Goal: Information Seeking & Learning: Learn about a topic

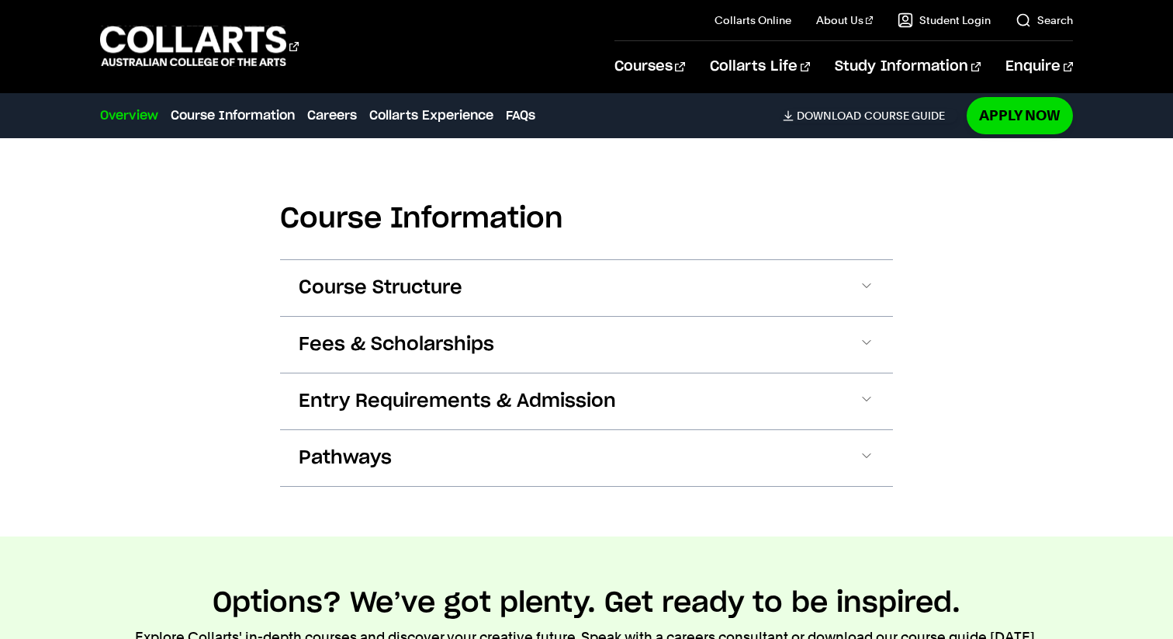
scroll to position [1855, 0]
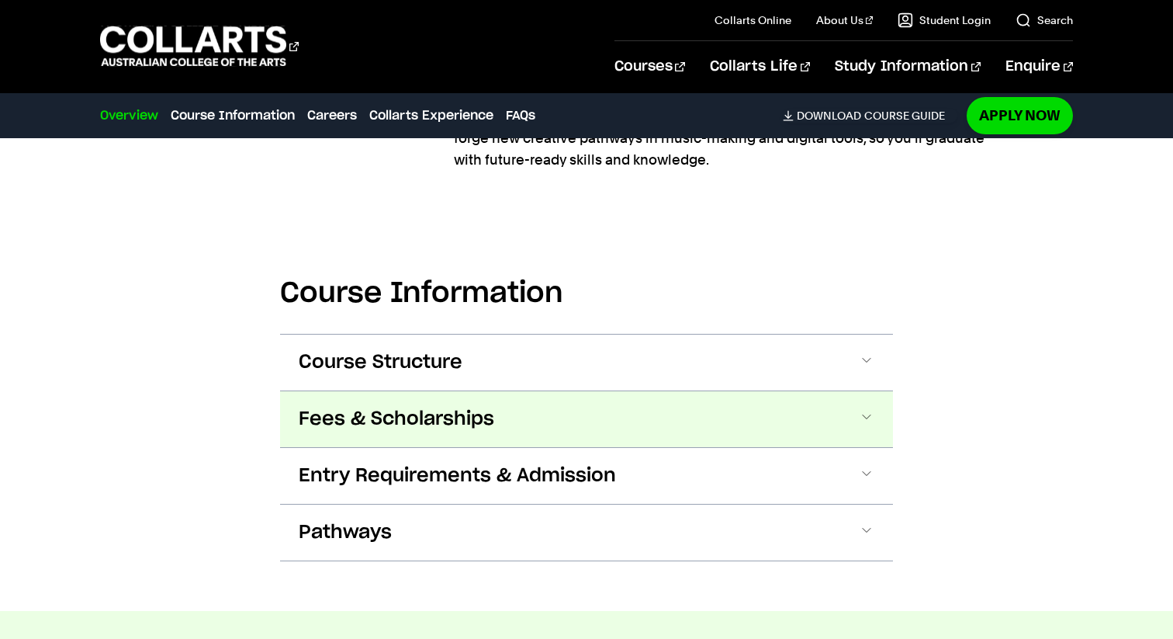
click at [407, 414] on span "Fees & Scholarships" at bounding box center [397, 419] width 196 height 25
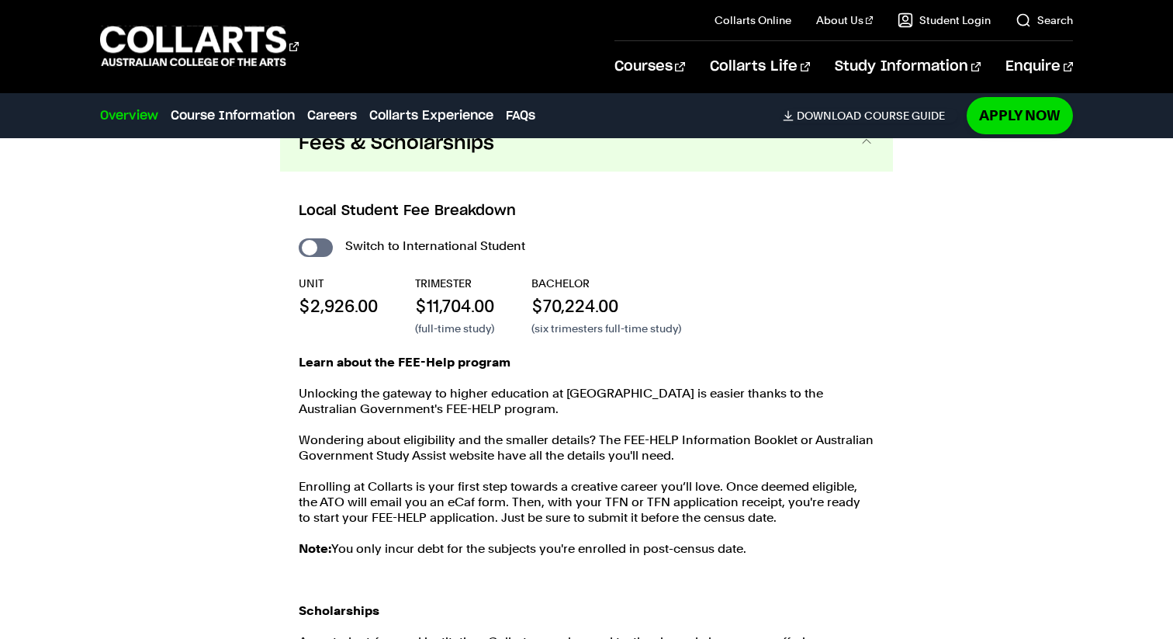
scroll to position [2132, 0]
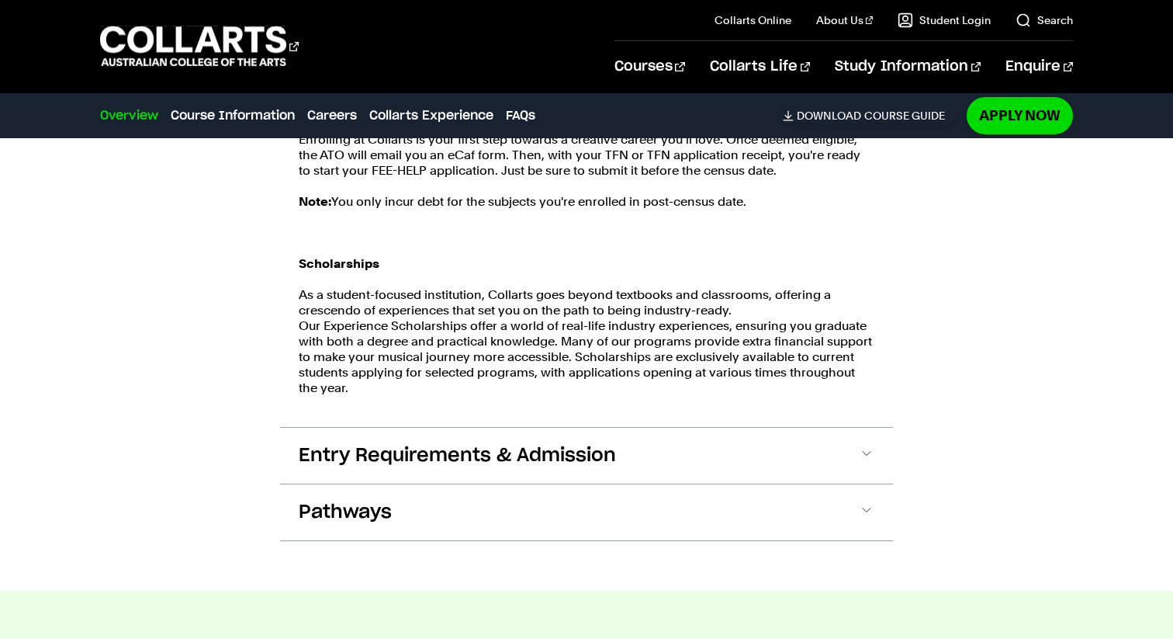
click at [487, 438] on button "Entry Requirements & Admission" at bounding box center [586, 456] width 613 height 56
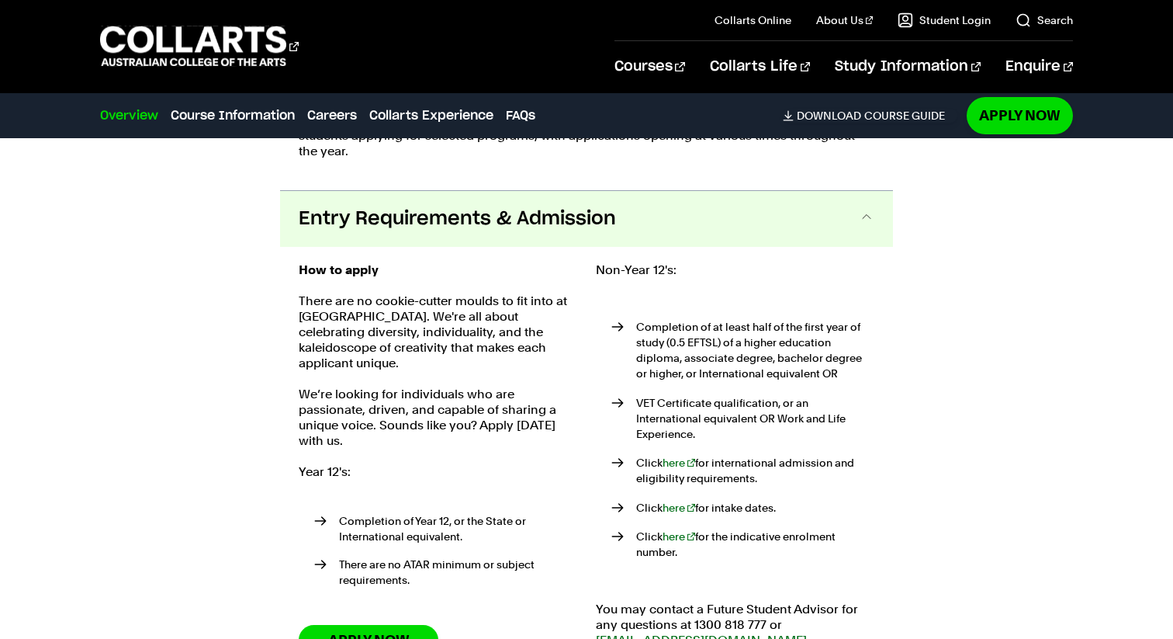
scroll to position [2764, 0]
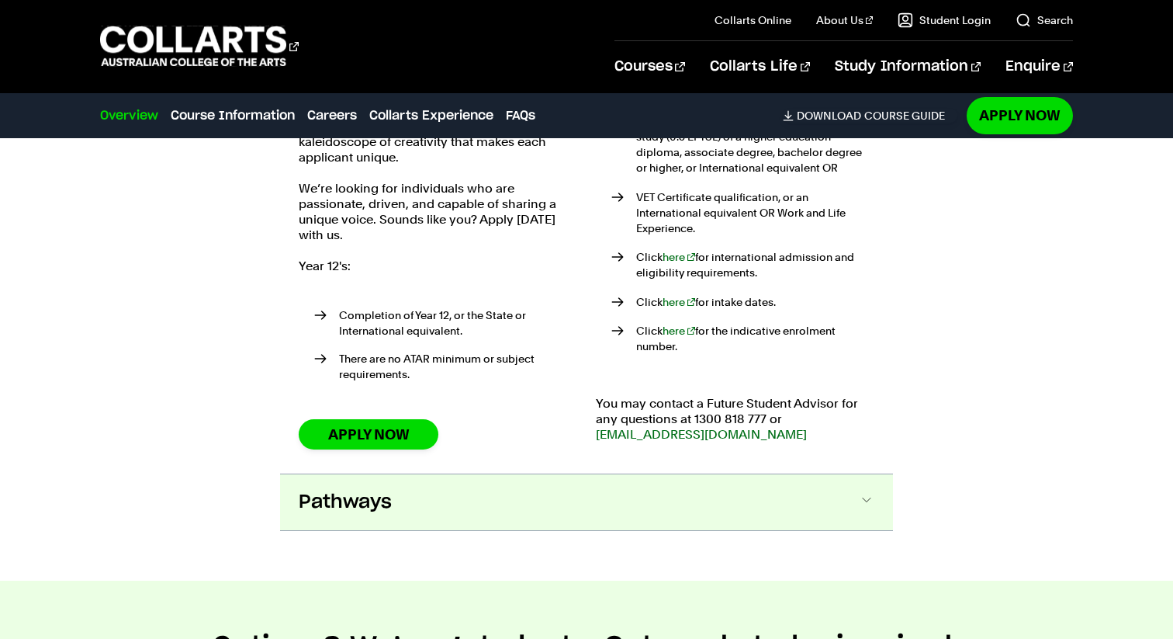
click at [474, 480] on button "Pathways" at bounding box center [586, 502] width 613 height 56
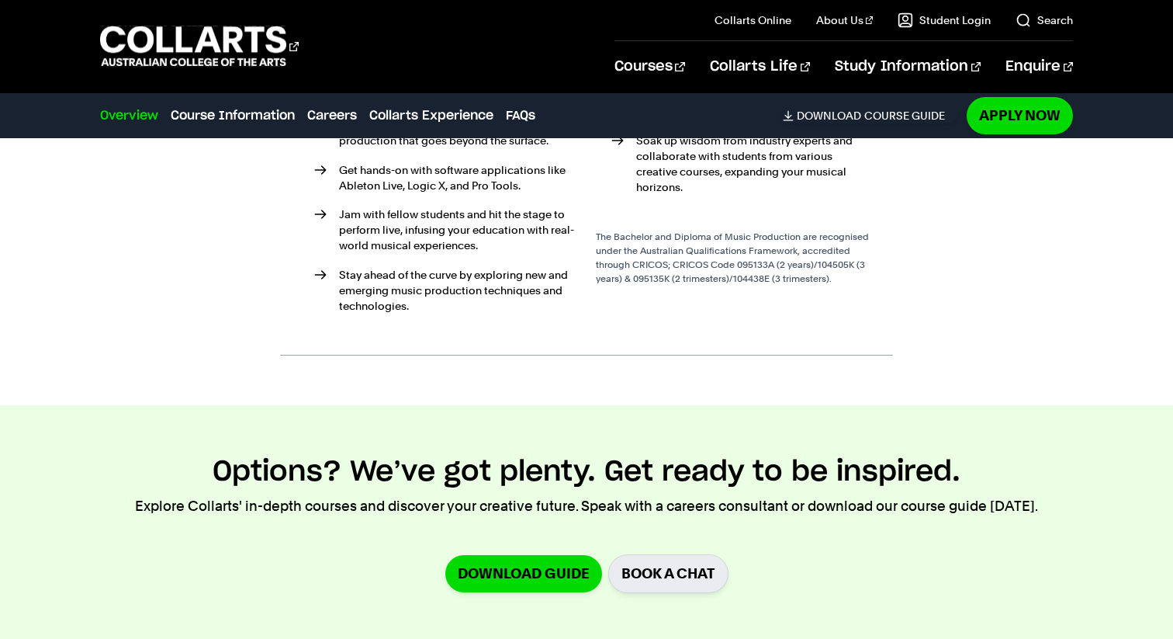
scroll to position [3558, 0]
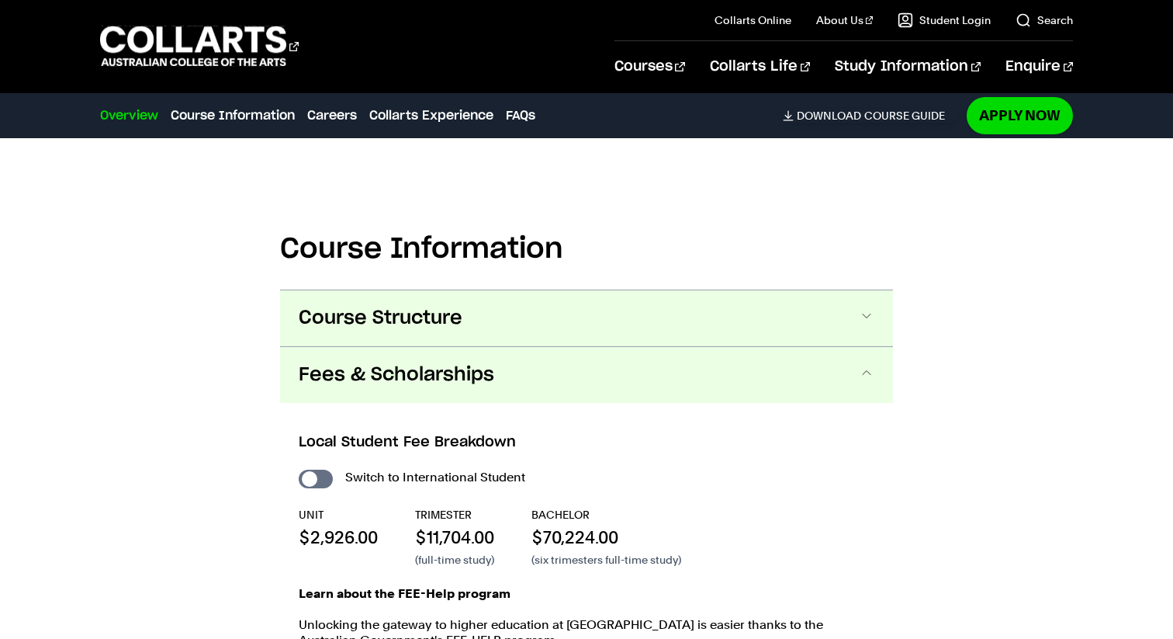
click at [349, 310] on span "Course Structure" at bounding box center [381, 318] width 164 height 25
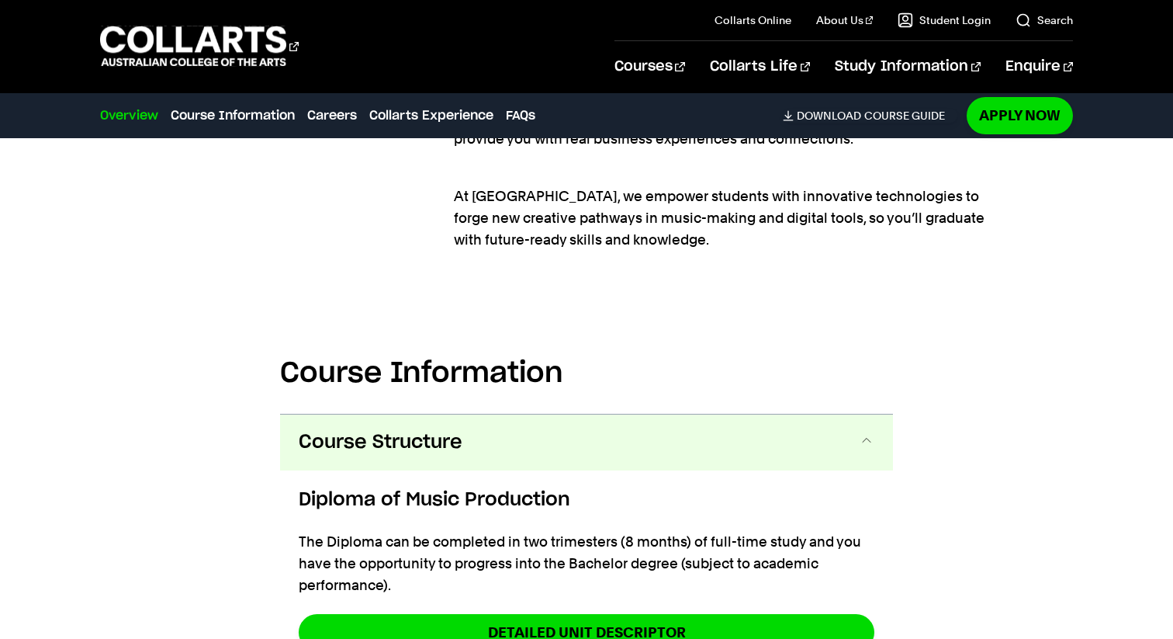
scroll to position [1764, 0]
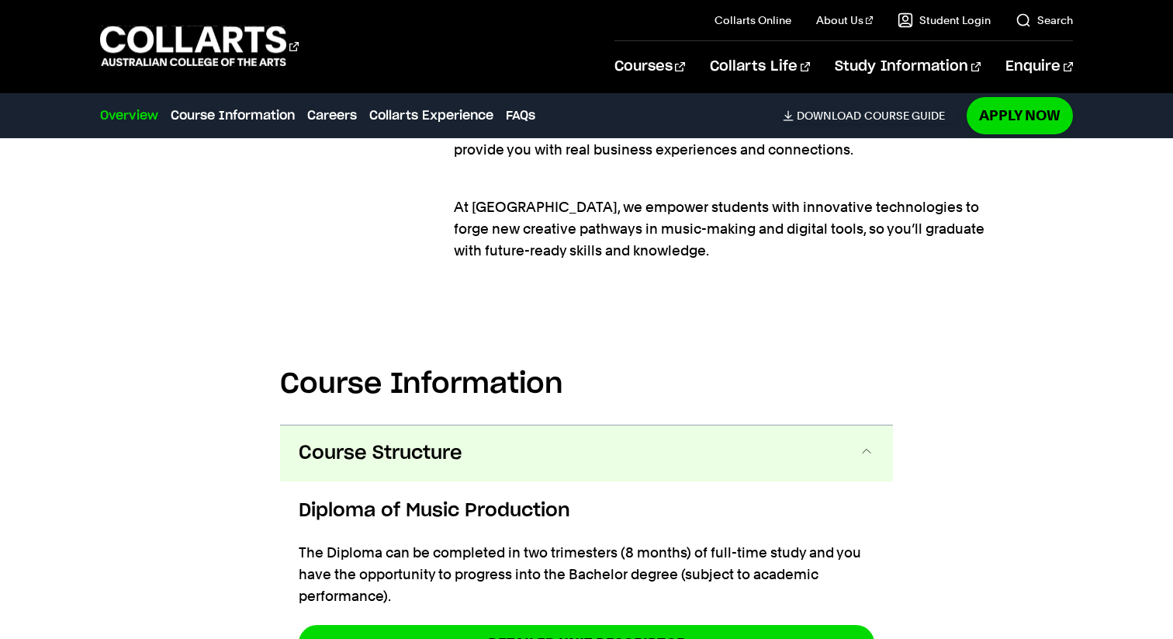
click at [300, 462] on span "Course Structure" at bounding box center [381, 453] width 164 height 25
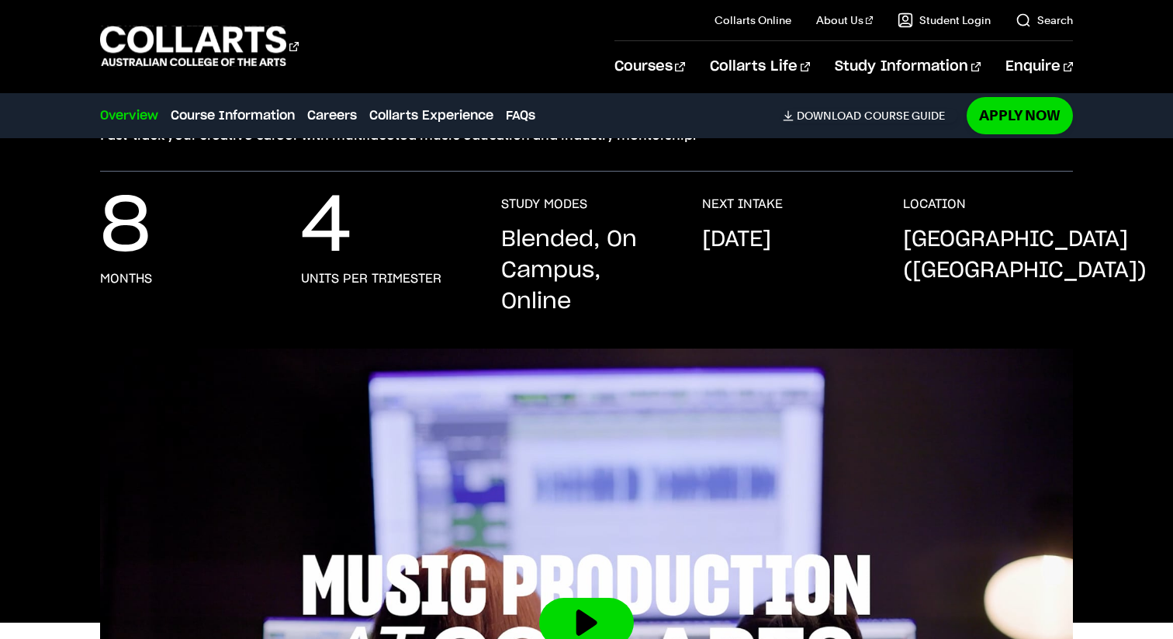
scroll to position [0, 0]
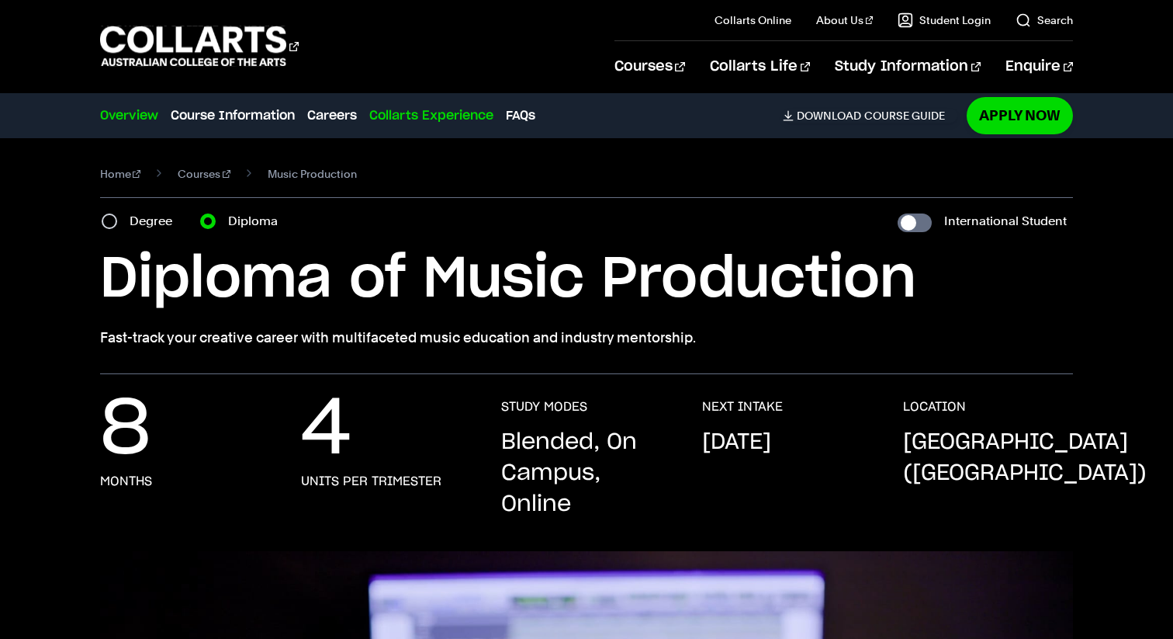
click at [411, 118] on link "Collarts Experience" at bounding box center [431, 115] width 124 height 19
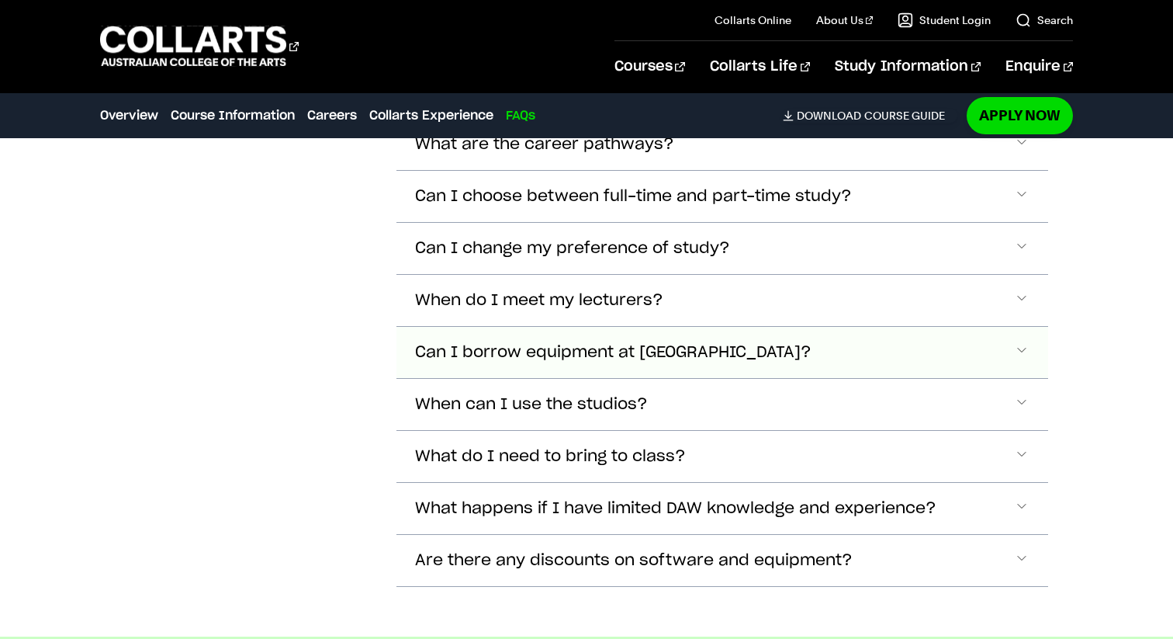
scroll to position [7158, 0]
click at [667, 482] on button "What happens if I have limited DAW knowledge and experience?" at bounding box center [723, 507] width 653 height 51
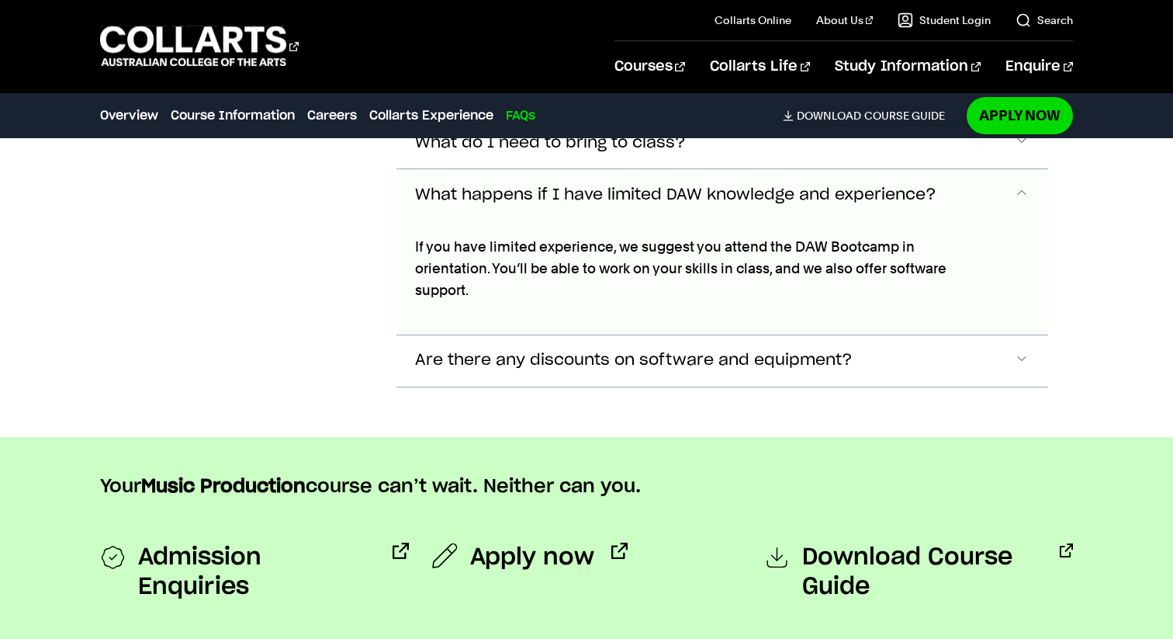
scroll to position [7482, 0]
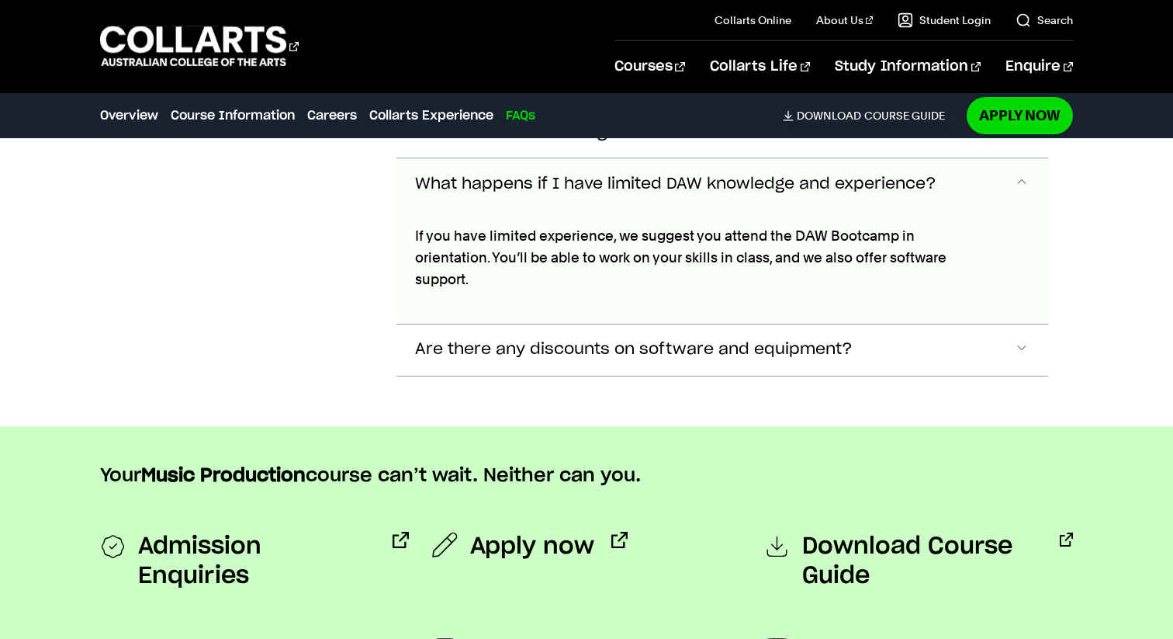
click at [566, 175] on span "What happens if I have limited DAW knowledge and experience?" at bounding box center [675, 184] width 521 height 18
